Goal: Information Seeking & Learning: Check status

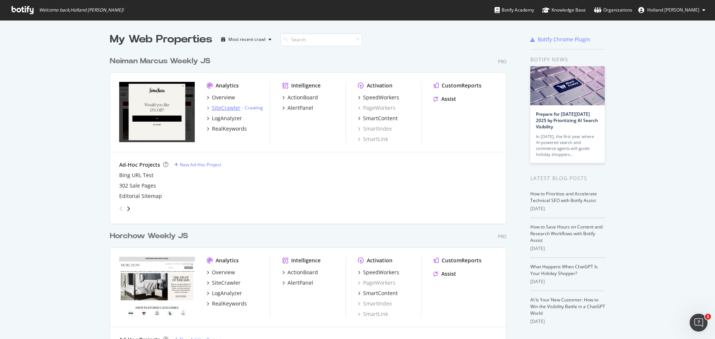
click at [225, 110] on div "SiteCrawler" at bounding box center [226, 107] width 29 height 7
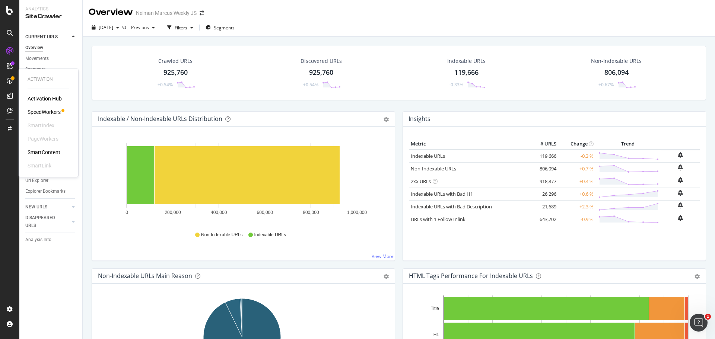
click at [35, 115] on div "SpeedWorkers" at bounding box center [44, 111] width 33 height 7
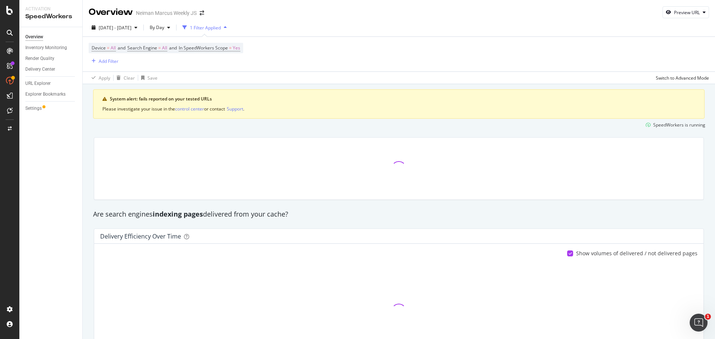
scroll to position [37, 0]
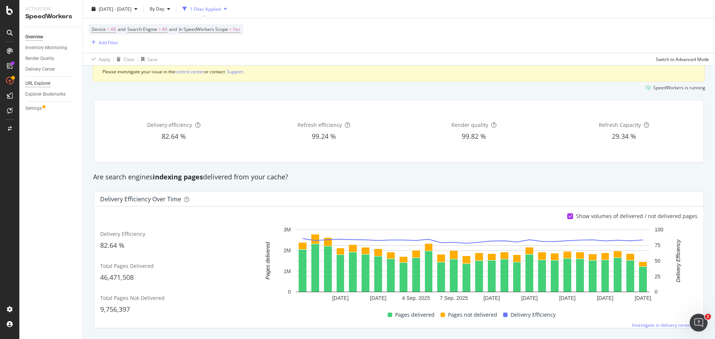
click at [34, 84] on div "URL Explorer" at bounding box center [37, 84] width 25 height 8
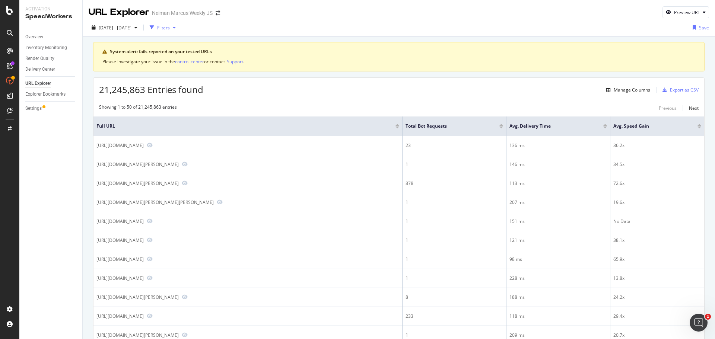
click at [170, 26] on div "Filters" at bounding box center [163, 28] width 13 height 6
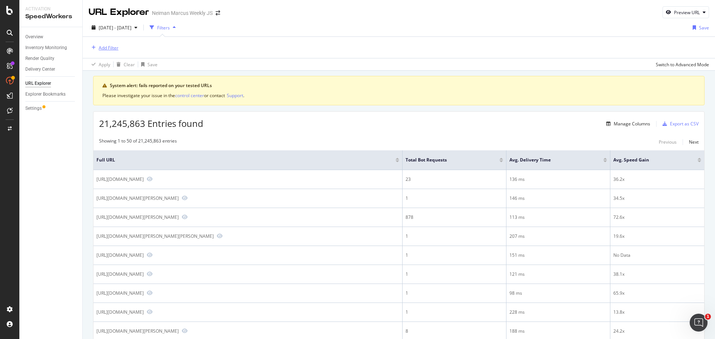
click at [100, 46] on div "Add Filter" at bounding box center [109, 48] width 20 height 6
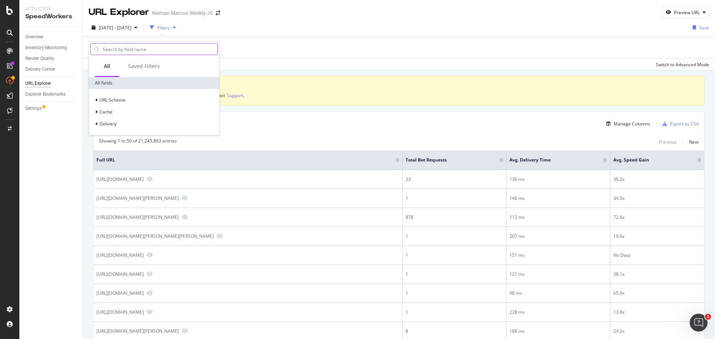
click at [130, 50] on input "text" at bounding box center [159, 49] width 115 height 11
type input "e"
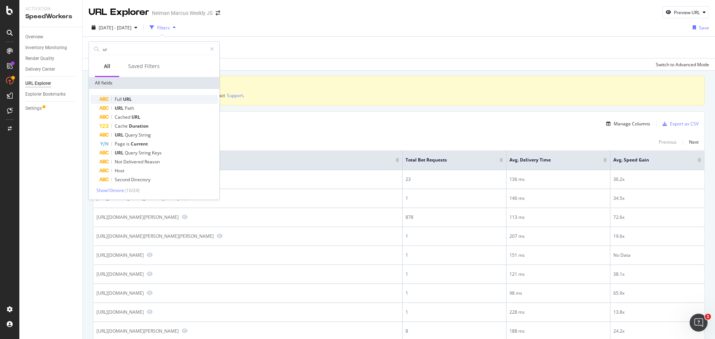
type input "ur"
click at [117, 96] on div "Full URL" at bounding box center [158, 99] width 118 height 9
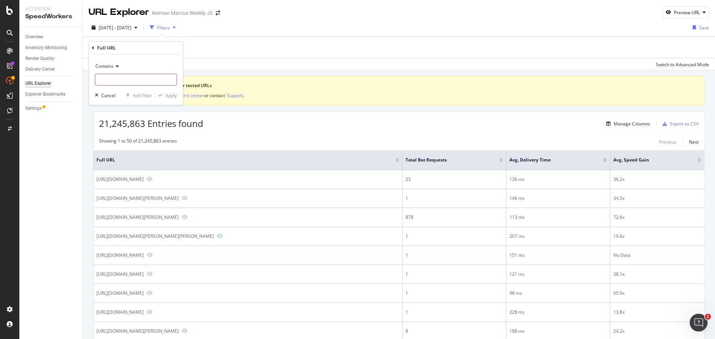
click at [120, 77] on input "text" at bounding box center [135, 80] width 81 height 12
type input "ecid"
click at [169, 97] on div "Apply" at bounding box center [171, 95] width 12 height 6
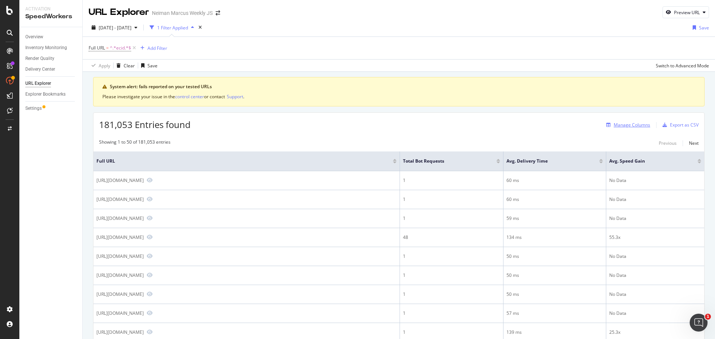
click at [629, 124] on div "Manage Columns" at bounding box center [632, 125] width 37 height 6
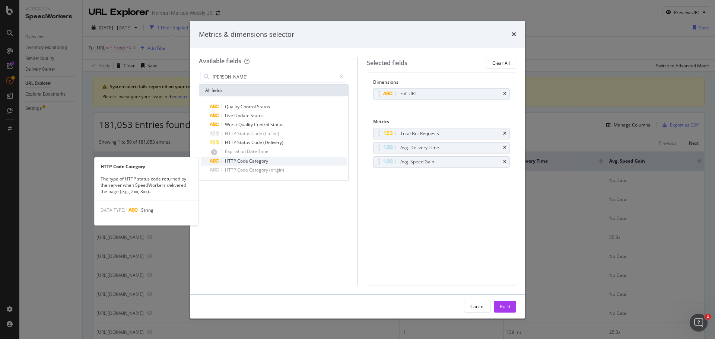
type input "[PERSON_NAME]"
click at [299, 159] on div "HTTP Code Category" at bounding box center [278, 161] width 137 height 9
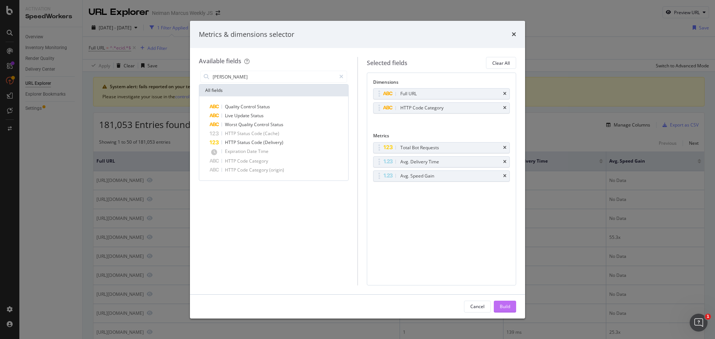
click at [504, 304] on div "Build" at bounding box center [505, 307] width 10 height 6
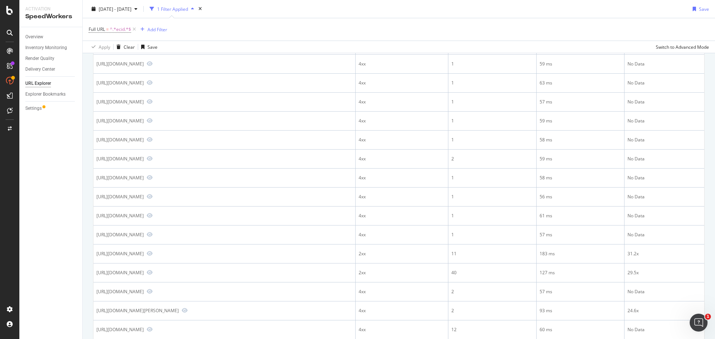
scroll to position [745, 0]
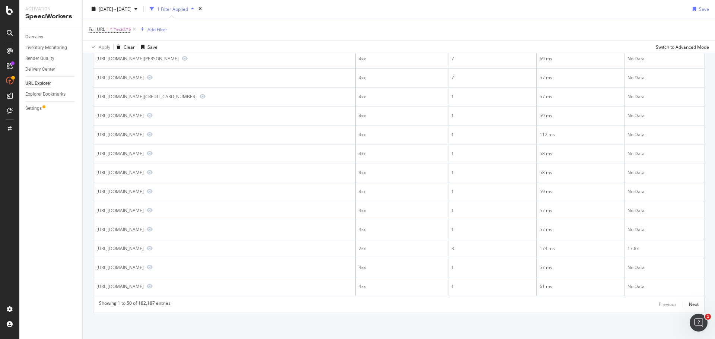
scroll to position [1341, 0]
click at [54, 93] on div "LogAnalyzer" at bounding box center [42, 95] width 29 height 7
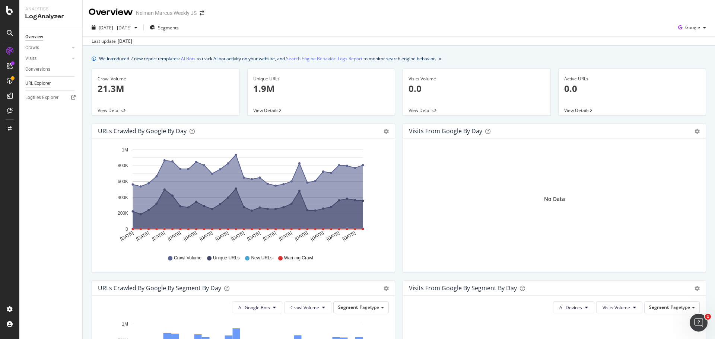
click at [43, 82] on div "URL Explorer" at bounding box center [37, 84] width 25 height 8
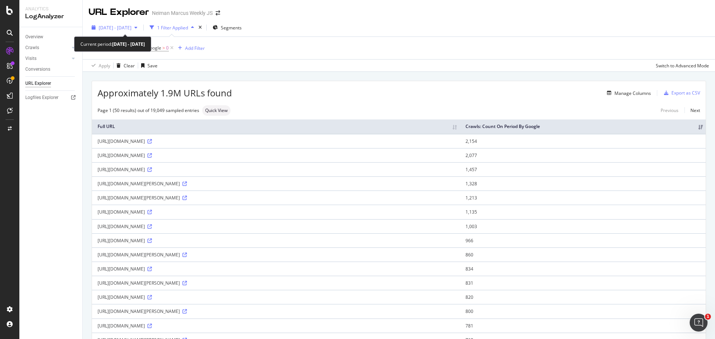
click at [132, 28] on span "[DATE] - [DATE]" at bounding box center [115, 28] width 33 height 6
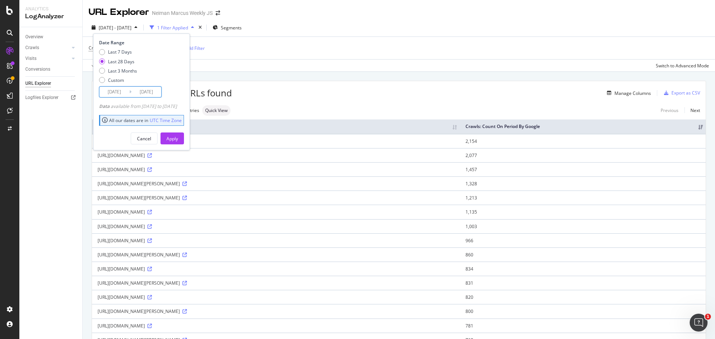
click at [112, 92] on input "[DATE]" at bounding box center [114, 92] width 30 height 10
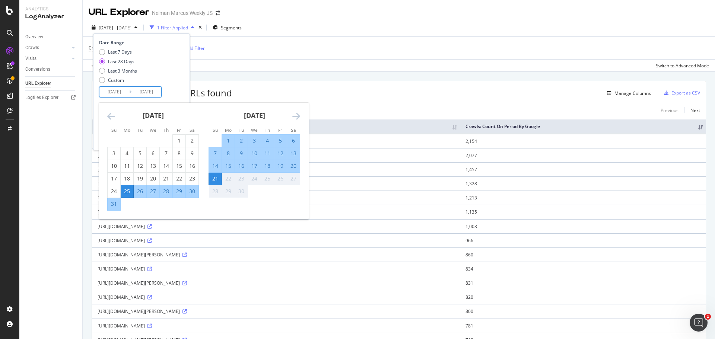
click at [267, 164] on div "18" at bounding box center [267, 165] width 13 height 7
type input "[DATE]"
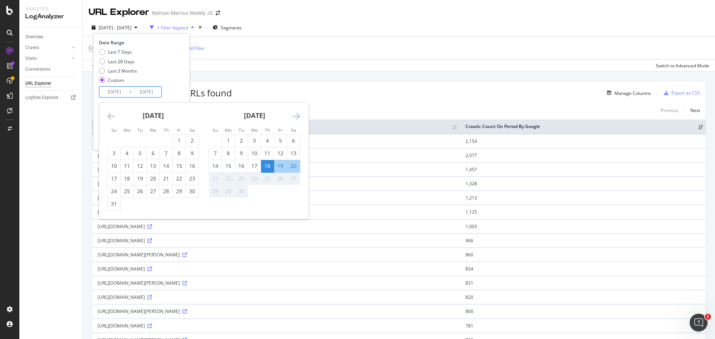
click at [161, 64] on div "Last 7 Days Last 28 Days Last 3 Months Custom" at bounding box center [140, 68] width 83 height 38
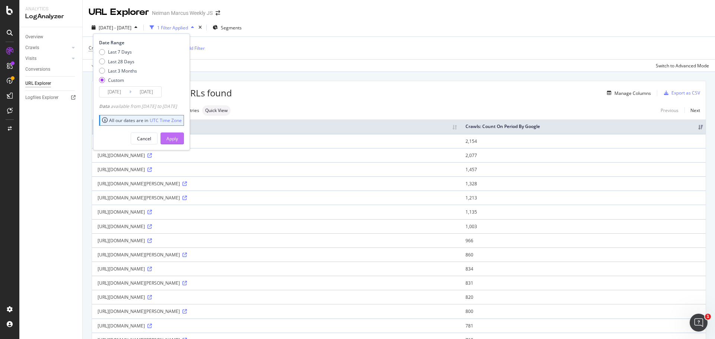
click at [178, 138] on div "Apply" at bounding box center [173, 139] width 12 height 6
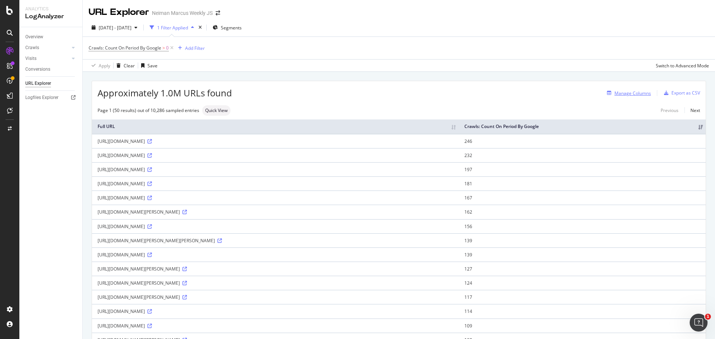
click at [624, 95] on div "Manage Columns" at bounding box center [633, 93] width 37 height 6
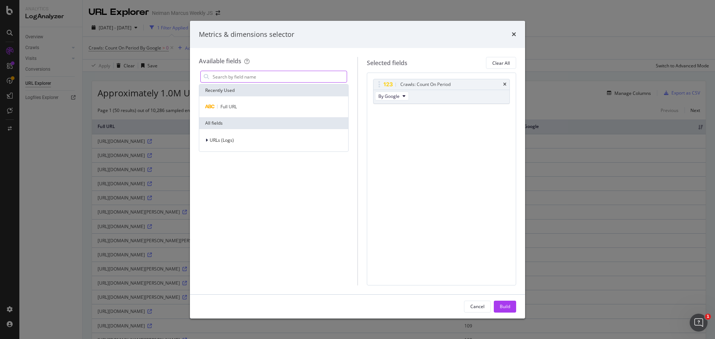
click at [231, 74] on input "modal" at bounding box center [279, 76] width 135 height 11
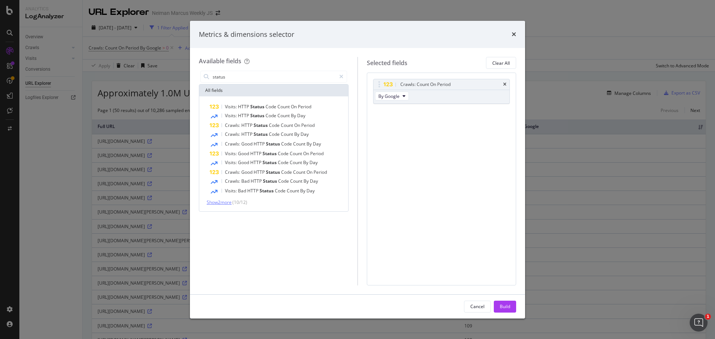
type input "status"
click at [218, 203] on span "Show 2 more" at bounding box center [219, 202] width 25 height 6
click at [242, 108] on span "HTTP" at bounding box center [244, 107] width 12 height 6
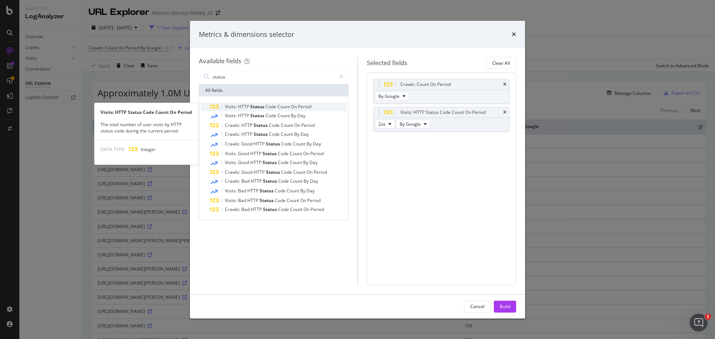
click at [254, 105] on span "Status" at bounding box center [257, 107] width 15 height 6
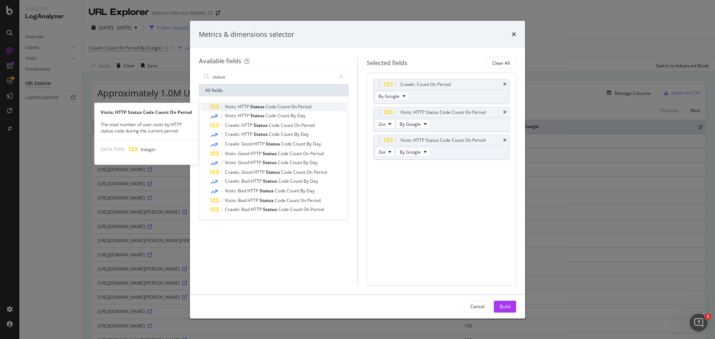
click at [250, 105] on span "Status" at bounding box center [257, 107] width 15 height 6
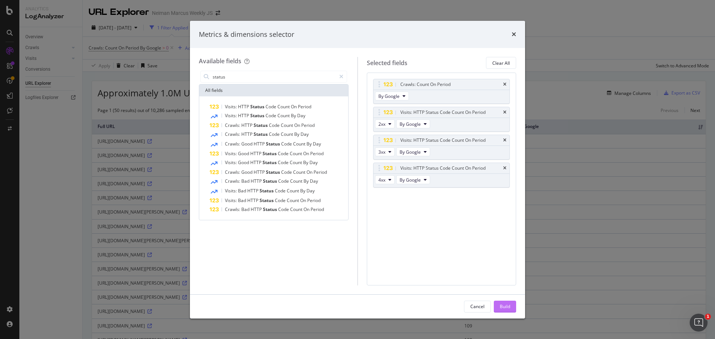
click at [504, 305] on div "Build" at bounding box center [505, 307] width 10 height 6
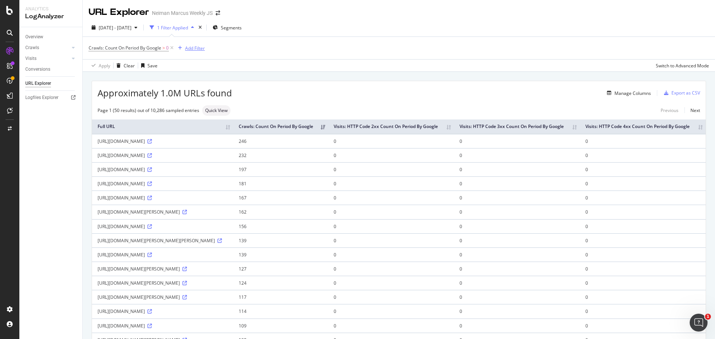
click at [189, 48] on div "Add Filter" at bounding box center [195, 48] width 20 height 6
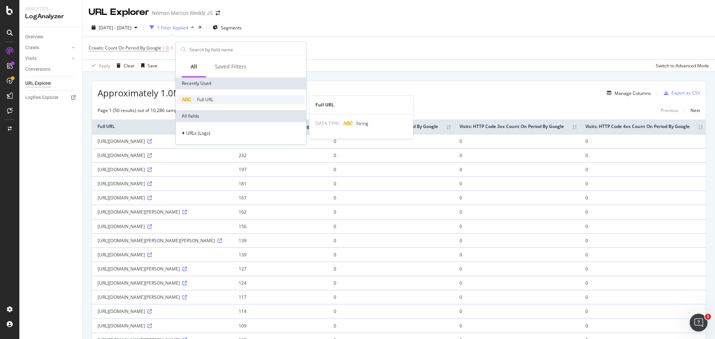
click at [208, 102] on span "Full URL" at bounding box center [205, 99] width 16 height 6
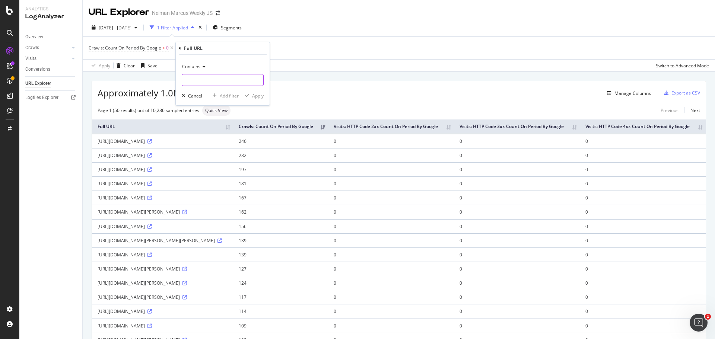
click at [200, 81] on input "text" at bounding box center [222, 80] width 81 height 12
paste input "CSE_CID"
type input "CSE_CID"
click at [262, 95] on div "Apply" at bounding box center [258, 96] width 12 height 6
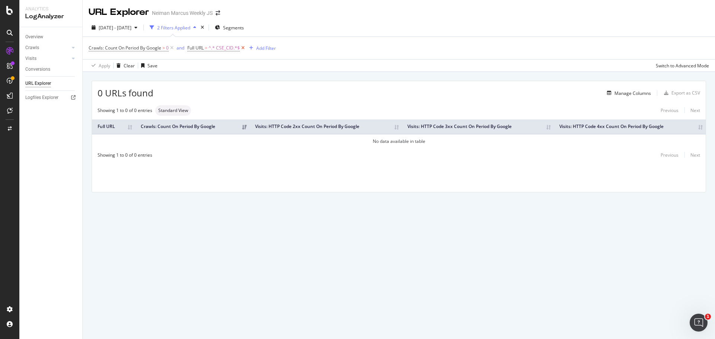
click at [243, 49] on icon at bounding box center [243, 47] width 6 height 7
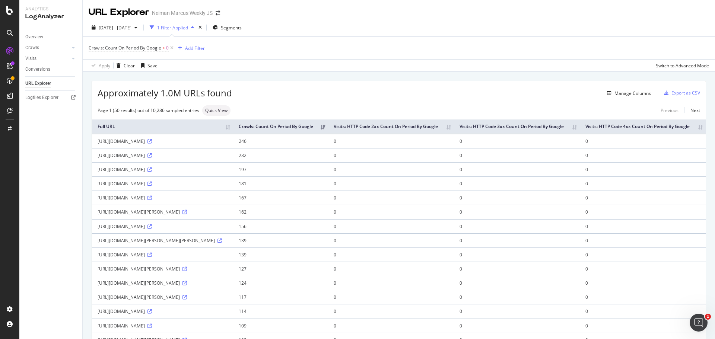
click at [454, 129] on th "Visits: HTTP Code 2xx Count On Period By Google" at bounding box center [391, 127] width 126 height 15
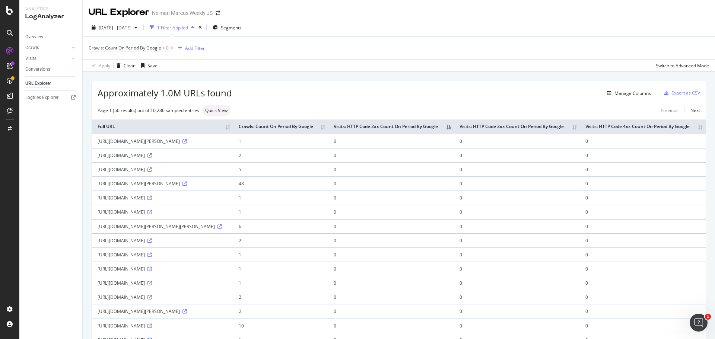
click at [454, 130] on th "Visits: HTTP Code 2xx Count On Period By Google" at bounding box center [391, 127] width 126 height 15
click at [626, 91] on div "Manage Columns" at bounding box center [633, 93] width 37 height 6
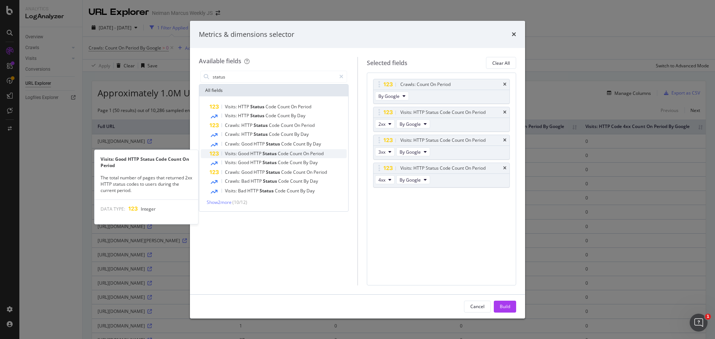
type input "status"
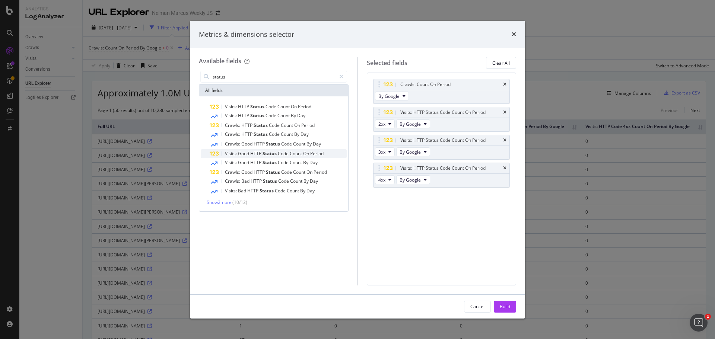
click at [309, 155] on span "On" at bounding box center [306, 154] width 7 height 6
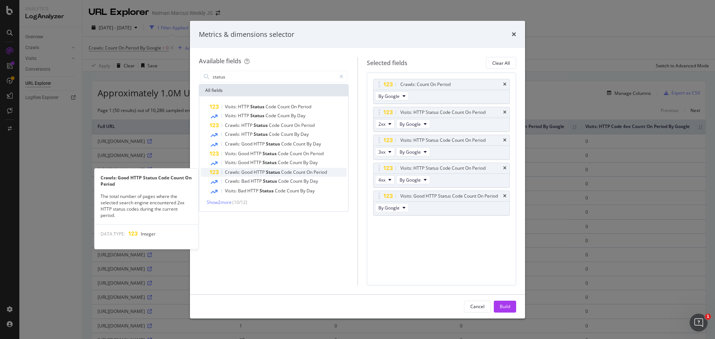
click at [296, 175] on span "Count" at bounding box center [299, 172] width 13 height 6
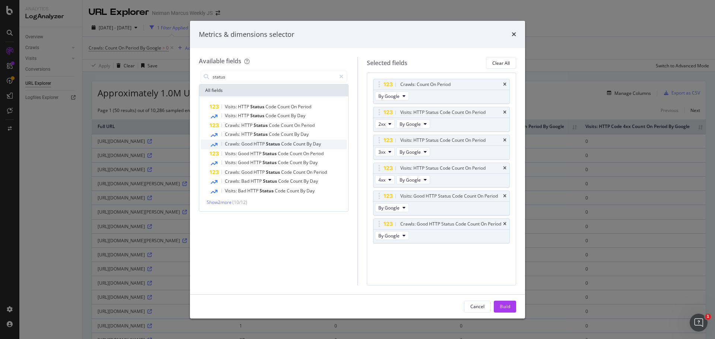
click at [278, 147] on span "Status" at bounding box center [273, 144] width 15 height 6
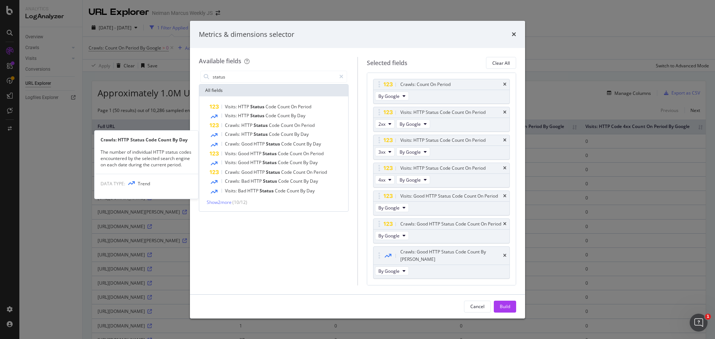
scroll to position [1, 0]
click at [278, 133] on span "Code" at bounding box center [275, 134] width 12 height 6
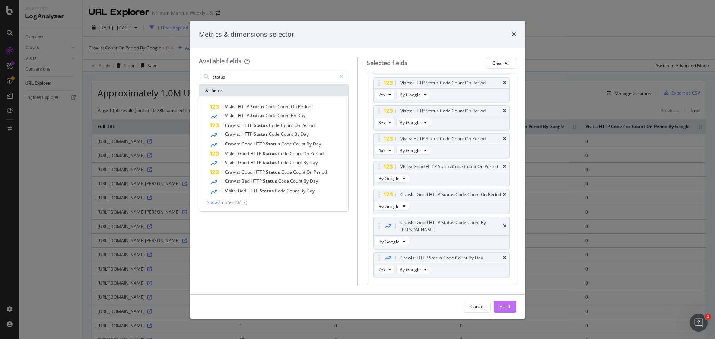
click at [510, 310] on button "Build" at bounding box center [505, 307] width 22 height 12
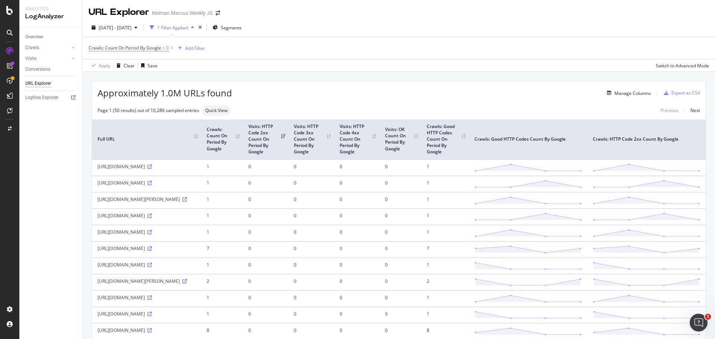
click at [243, 140] on th "Crawls: Count On Period By Google" at bounding box center [222, 140] width 42 height 40
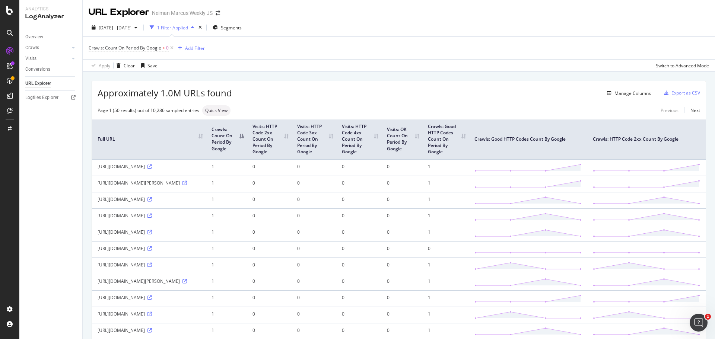
click at [247, 139] on th "Crawls: Count On Period By Google" at bounding box center [226, 140] width 41 height 40
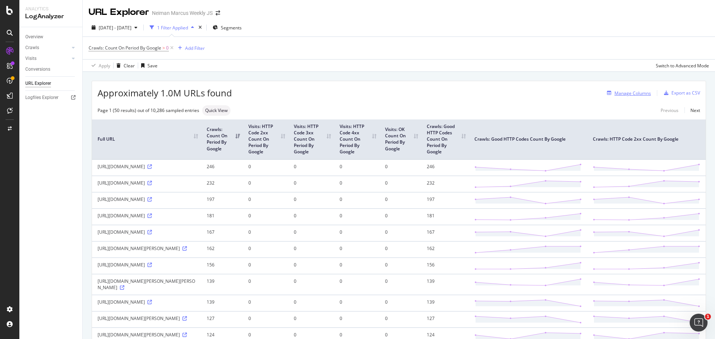
click at [620, 93] on div "Manage Columns" at bounding box center [633, 93] width 37 height 6
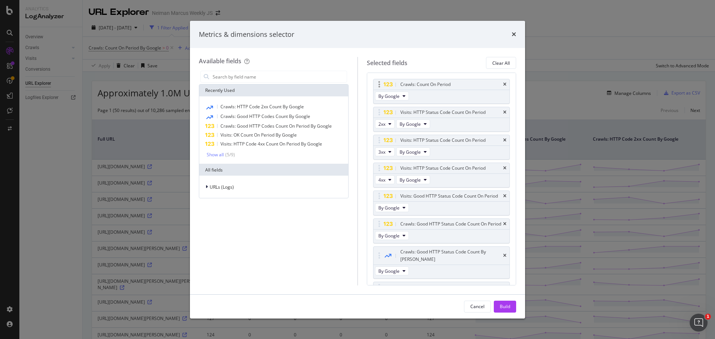
click at [501, 84] on div "Crawls: Count On Period" at bounding box center [442, 84] width 136 height 10
click at [503, 84] on icon "times" at bounding box center [504, 84] width 3 height 4
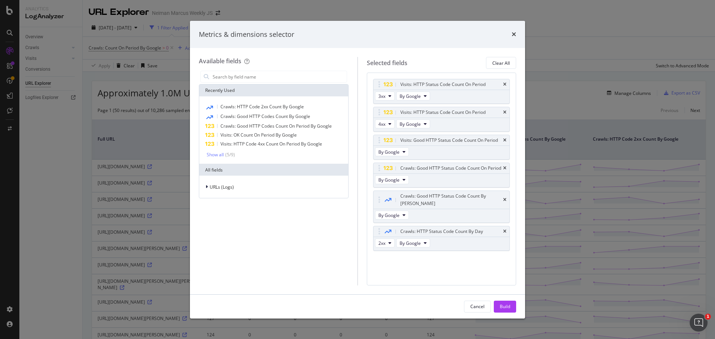
click at [498, 84] on div "Visits: HTTP Status Code Count On Period" at bounding box center [450, 84] width 103 height 7
click at [507, 81] on div "Visits: HTTP Status Code Count On Period" at bounding box center [442, 84] width 136 height 10
click at [505, 82] on icon "times" at bounding box center [504, 84] width 3 height 4
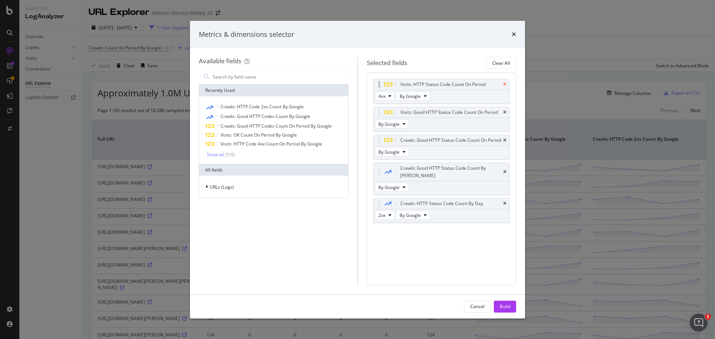
click at [505, 85] on icon "times" at bounding box center [504, 84] width 3 height 4
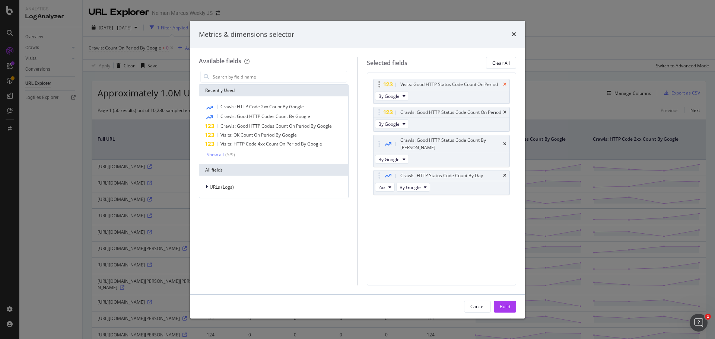
click at [506, 85] on icon "times" at bounding box center [504, 84] width 3 height 4
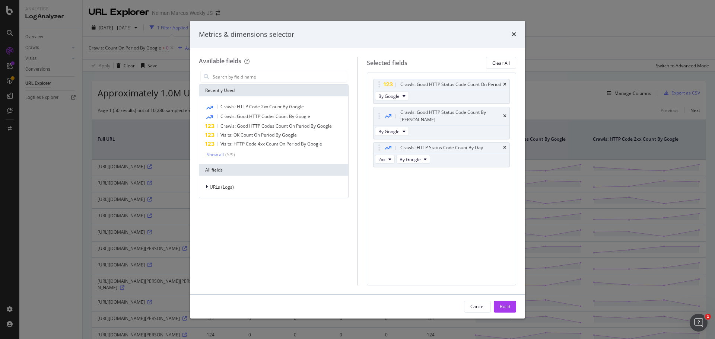
click at [506, 85] on div "Crawls: Good HTTP Status Code Count On Period" at bounding box center [442, 84] width 136 height 10
click at [506, 87] on icon "times" at bounding box center [504, 84] width 3 height 4
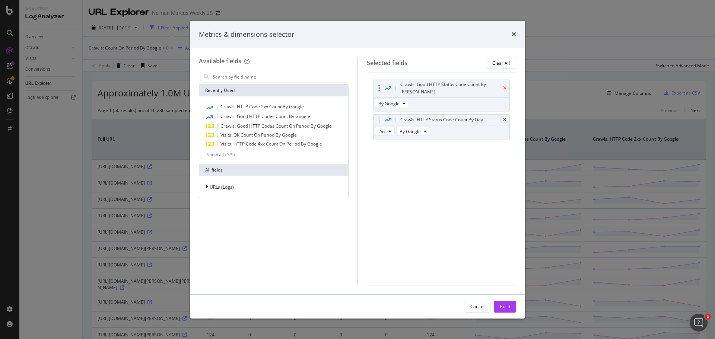
click at [504, 86] on icon "times" at bounding box center [504, 88] width 3 height 4
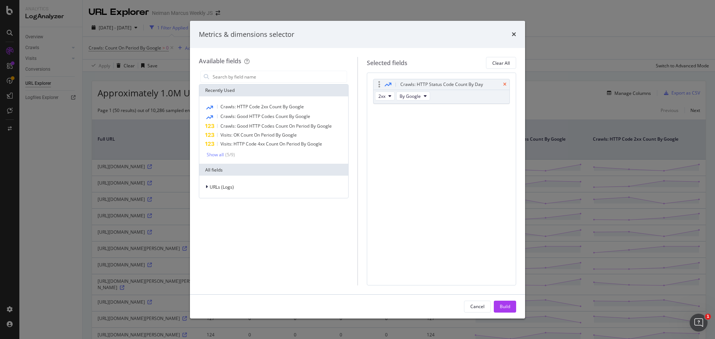
click at [506, 84] on icon "times" at bounding box center [504, 84] width 3 height 4
click at [267, 81] on input "modal" at bounding box center [279, 76] width 135 height 11
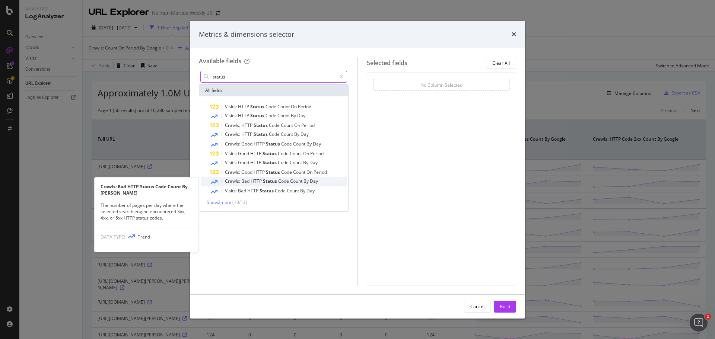
type input "status"
click at [306, 182] on span "By" at bounding box center [307, 181] width 6 height 6
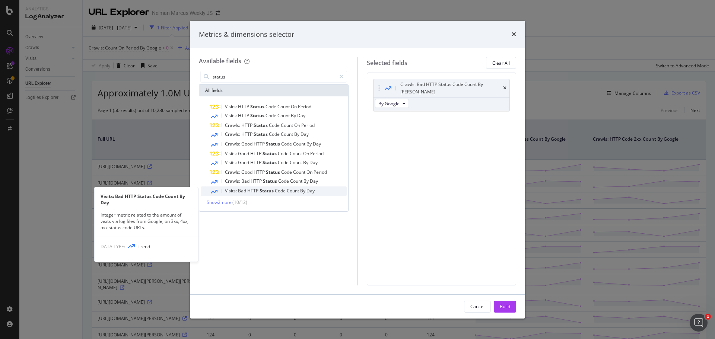
click at [299, 195] on div "Visits: Bad HTTP Status Code Count By Day" at bounding box center [278, 192] width 137 height 10
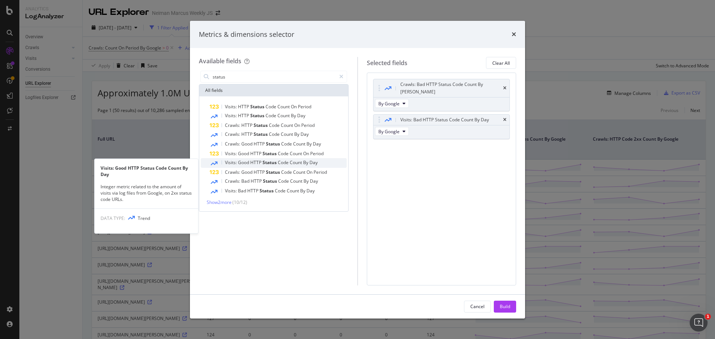
click at [284, 162] on span "Code" at bounding box center [284, 162] width 12 height 6
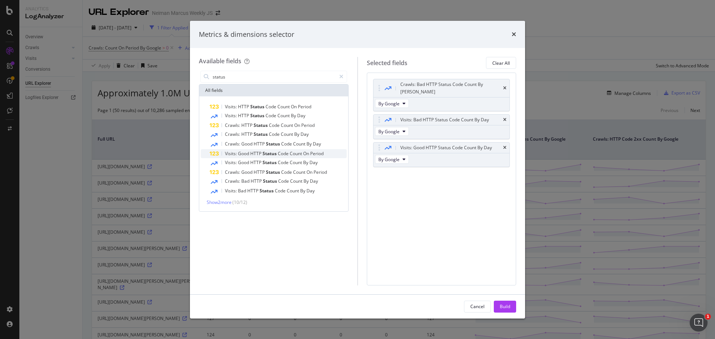
click at [280, 150] on div "Visits: Good HTTP Status Code Count On Period" at bounding box center [278, 153] width 137 height 9
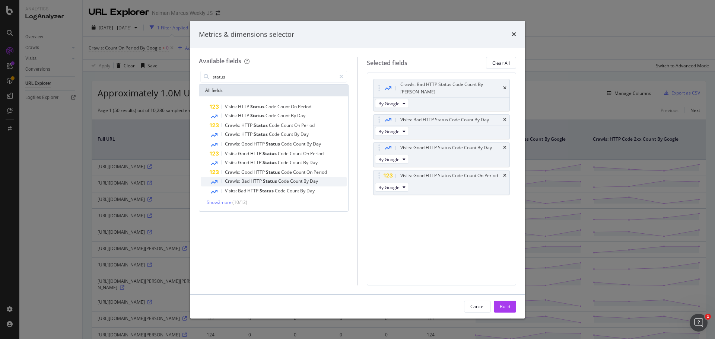
click at [276, 178] on div "Crawls: Bad HTTP Status Code Count By [PERSON_NAME]" at bounding box center [278, 182] width 137 height 10
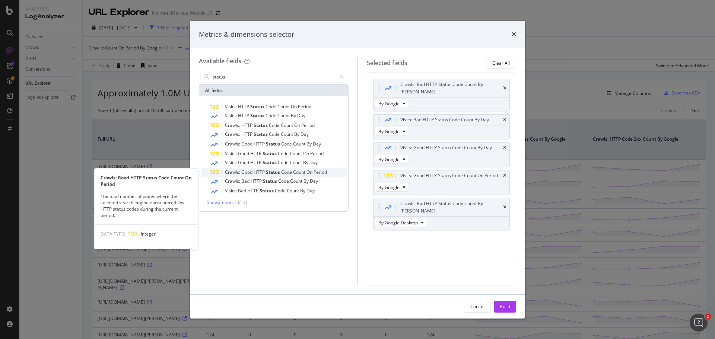
click at [276, 168] on div "Crawls: Good HTTP Status Code Count On Period" at bounding box center [278, 172] width 137 height 9
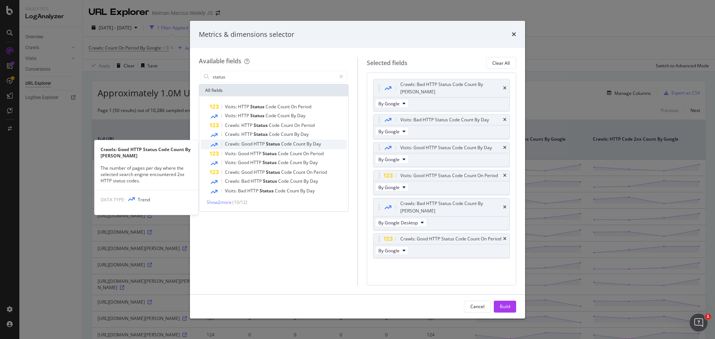
click at [269, 141] on span "Status" at bounding box center [273, 144] width 15 height 6
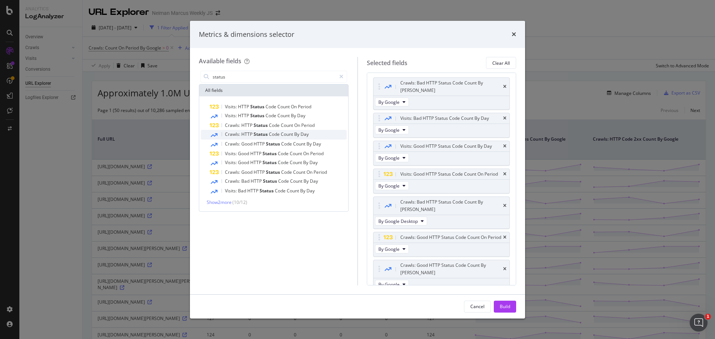
click at [270, 136] on span "Code" at bounding box center [275, 134] width 12 height 6
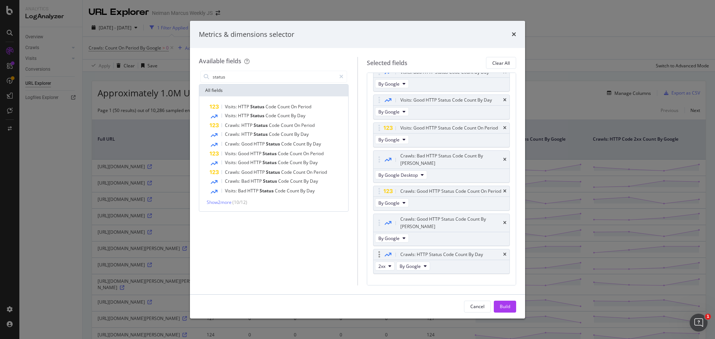
scroll to position [54, 0]
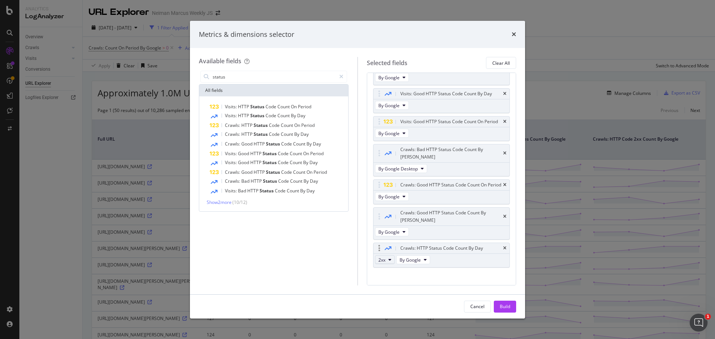
click at [386, 256] on button "2xx" at bounding box center [385, 260] width 20 height 9
click at [395, 307] on span "5xx" at bounding box center [392, 307] width 20 height 7
click at [507, 304] on div "Build" at bounding box center [505, 307] width 10 height 6
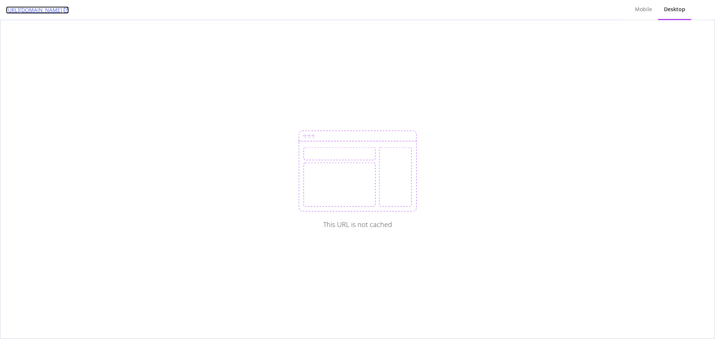
click at [69, 10] on link "[URL][DOMAIN_NAME]" at bounding box center [37, 9] width 63 height 7
